Goal: Find specific page/section: Find specific page/section

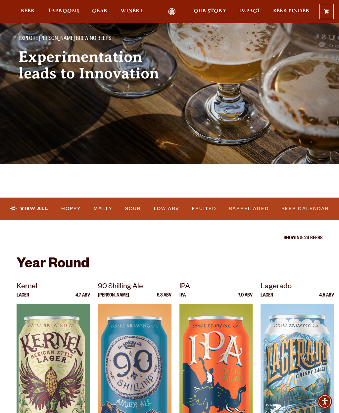
scroll to position [48, 0]
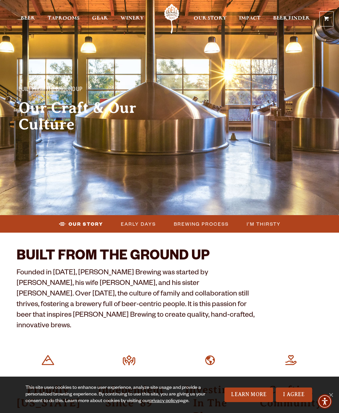
click at [60, 16] on span "Taprooms" at bounding box center [64, 18] width 32 height 5
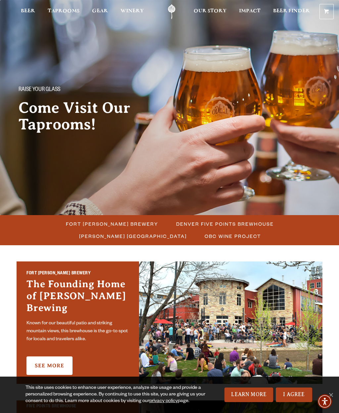
click at [66, 224] on span "Fort [PERSON_NAME] Brewery" at bounding box center [112, 224] width 92 height 10
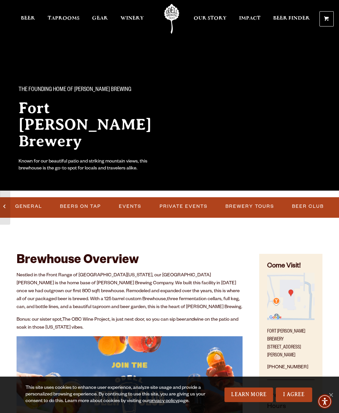
click at [298, 396] on link "I Agree" at bounding box center [293, 394] width 36 height 15
